Goal: Task Accomplishment & Management: Manage account settings

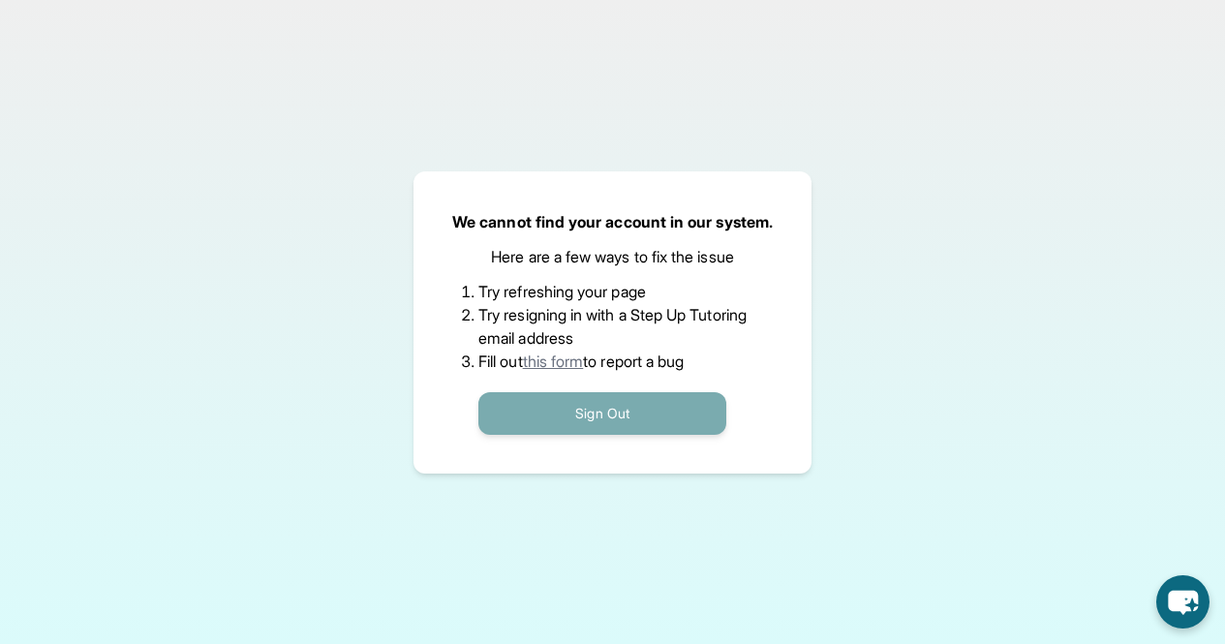
click at [568, 417] on button "Sign Out" at bounding box center [602, 413] width 248 height 43
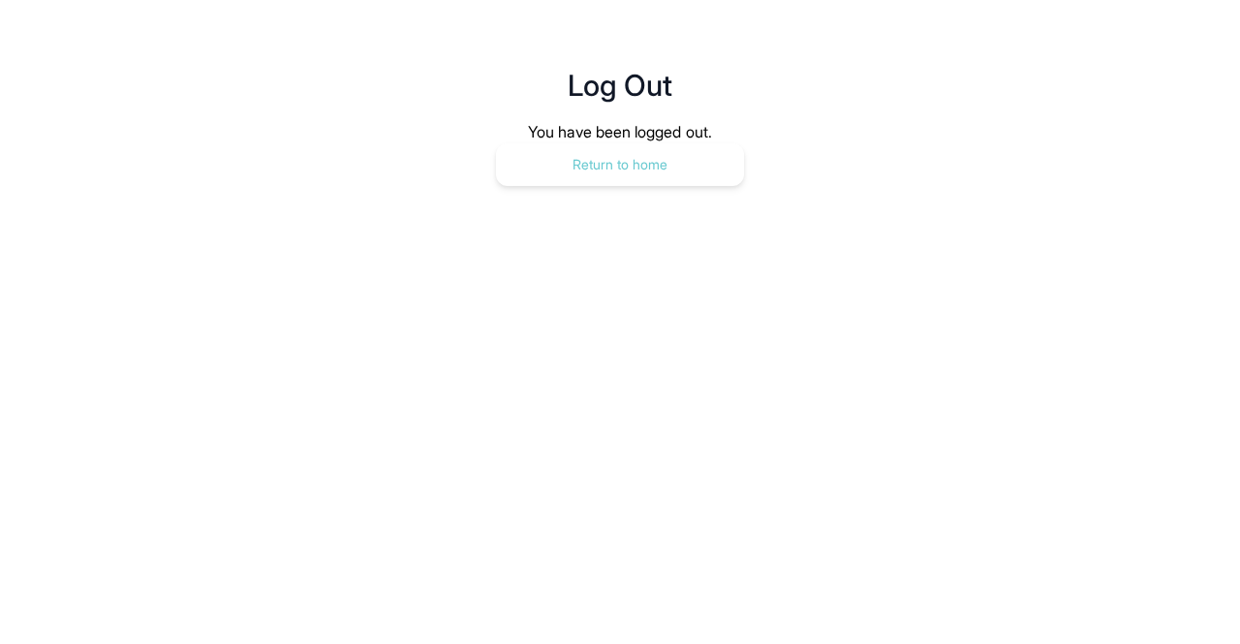
click at [600, 170] on button "Return to home" at bounding box center [620, 164] width 248 height 43
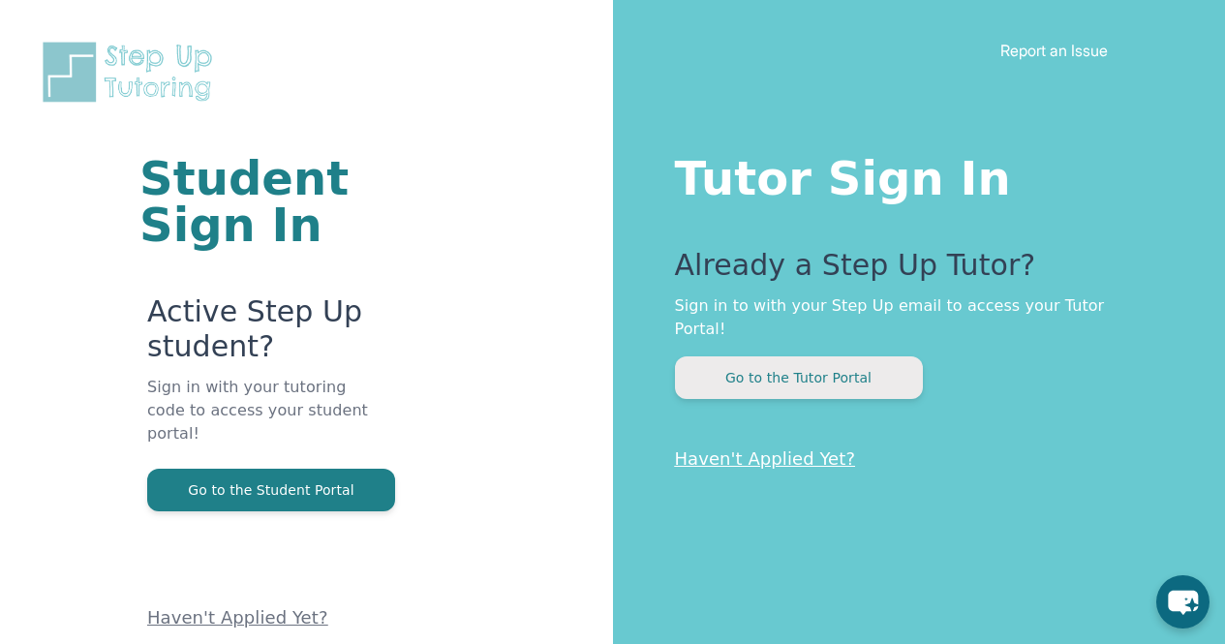
click at [773, 356] on button "Go to the Tutor Portal" at bounding box center [799, 377] width 248 height 43
